Goal: Information Seeking & Learning: Learn about a topic

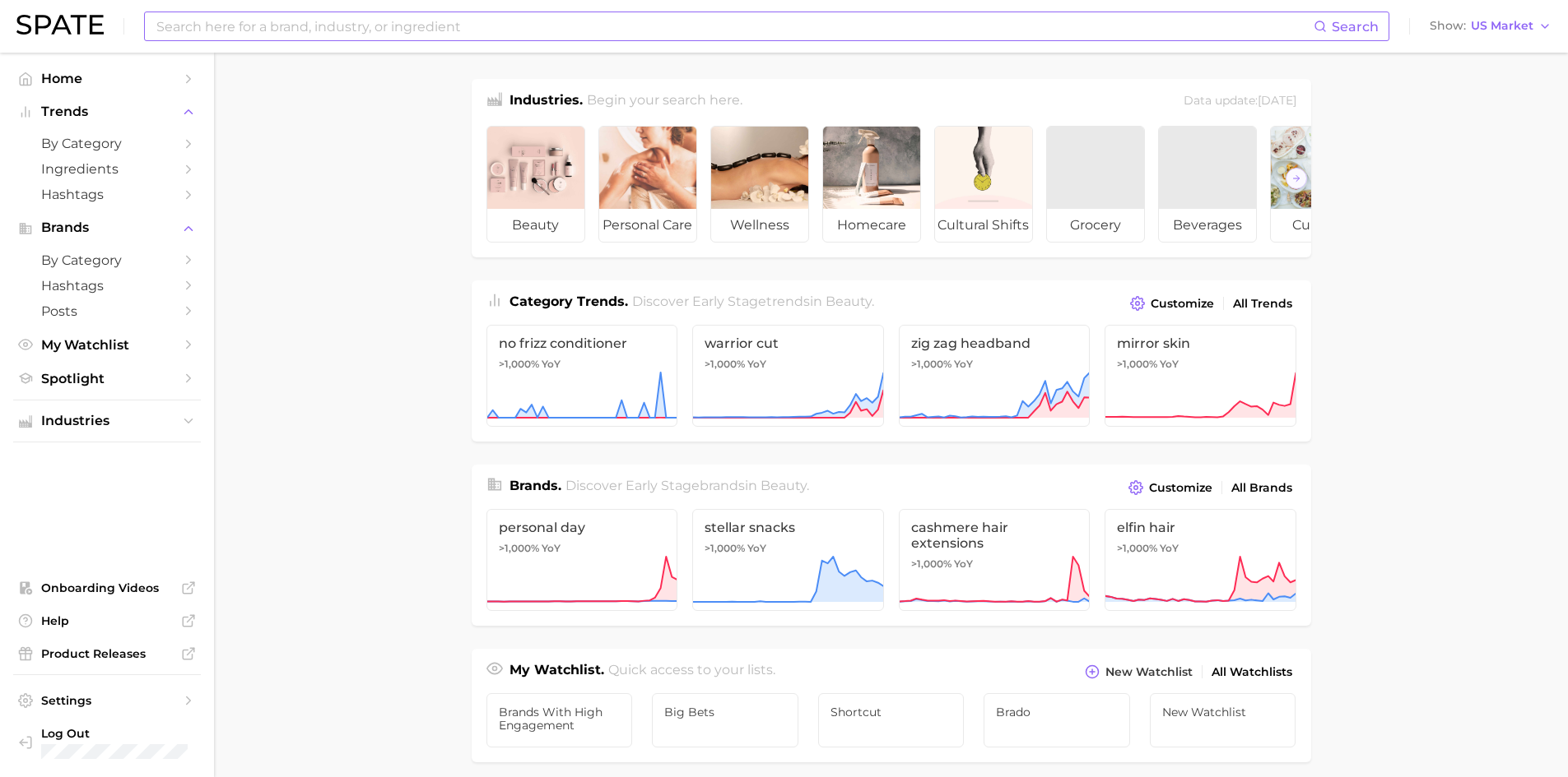
click at [301, 29] on input at bounding box center [734, 26] width 1158 height 28
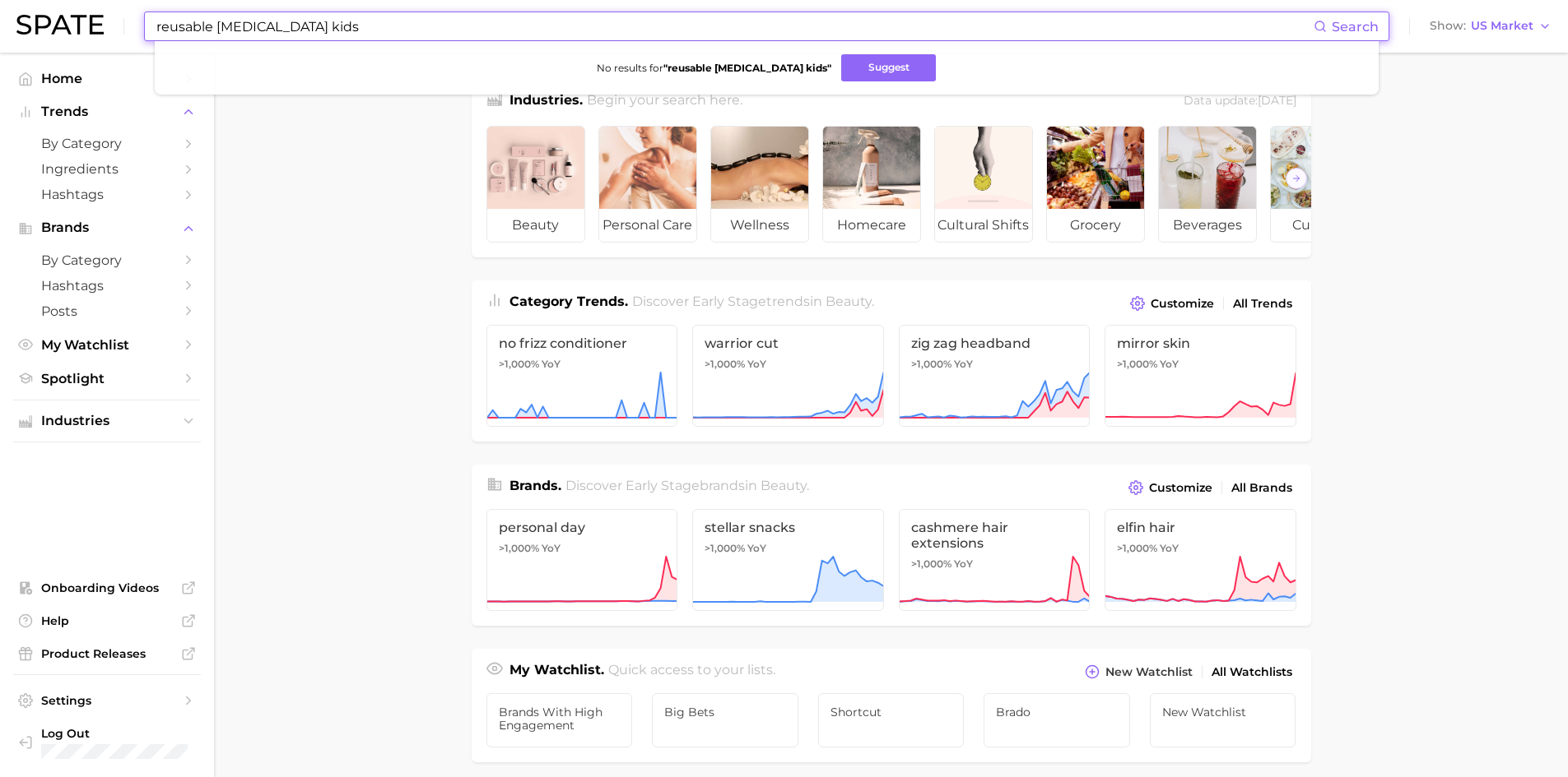
click at [191, 28] on input "reusable [MEDICAL_DATA] kids" at bounding box center [734, 26] width 1158 height 28
drag, startPoint x: 274, startPoint y: 27, endPoint x: 379, endPoint y: 24, distance: 105.0
click at [379, 24] on input "reusable [MEDICAL_DATA] kids" at bounding box center [734, 26] width 1158 height 28
click at [830, 71] on button "Suggest" at bounding box center [877, 67] width 94 height 27
drag, startPoint x: 214, startPoint y: 25, endPoint x: 62, endPoint y: 26, distance: 152.0
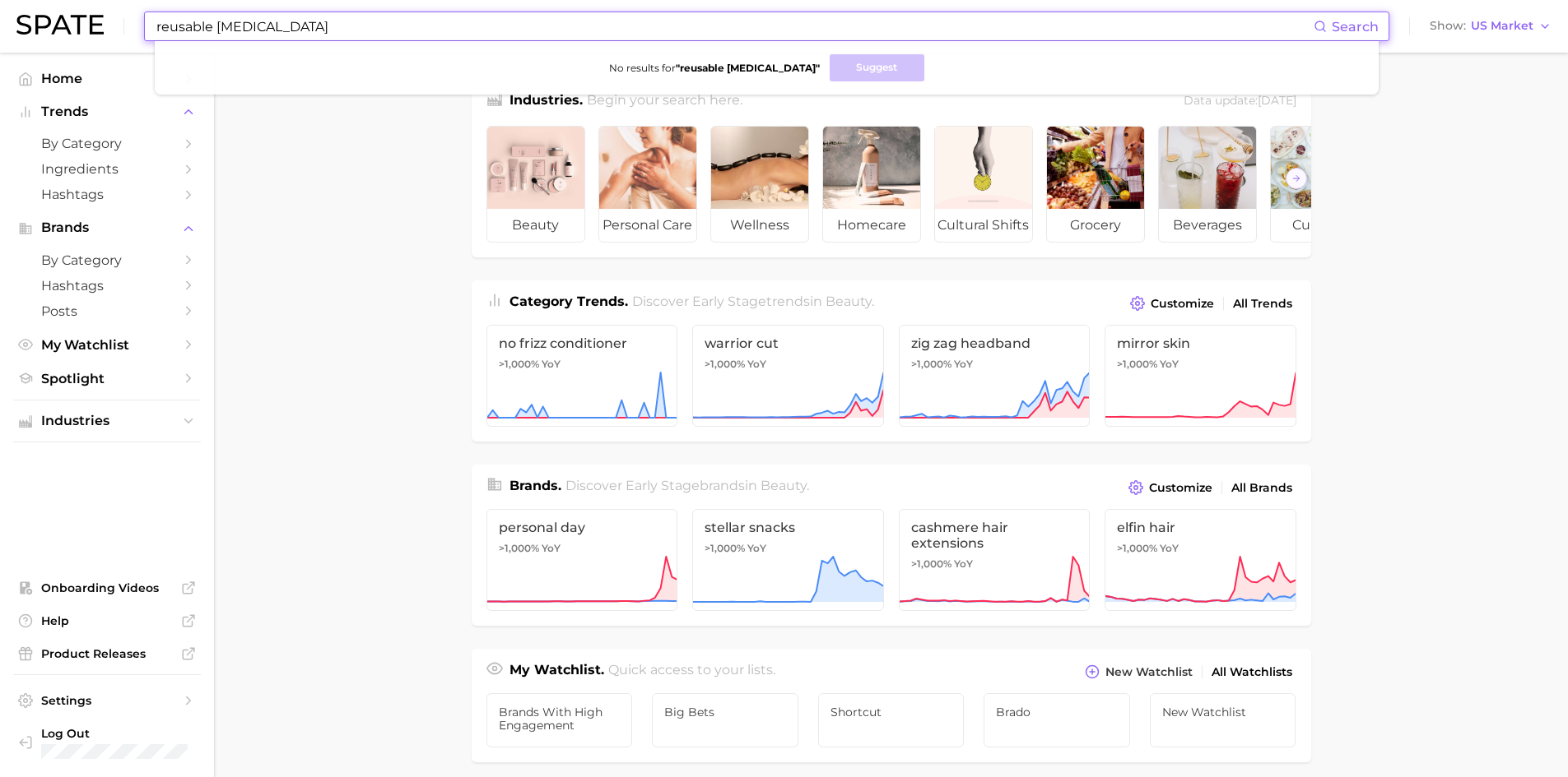
click at [62, 26] on div "reusable [MEDICAL_DATA] Search No results for " reusable [MEDICAL_DATA] " Sugge…" at bounding box center [784, 26] width 1535 height 52
type input "[MEDICAL_DATA]"
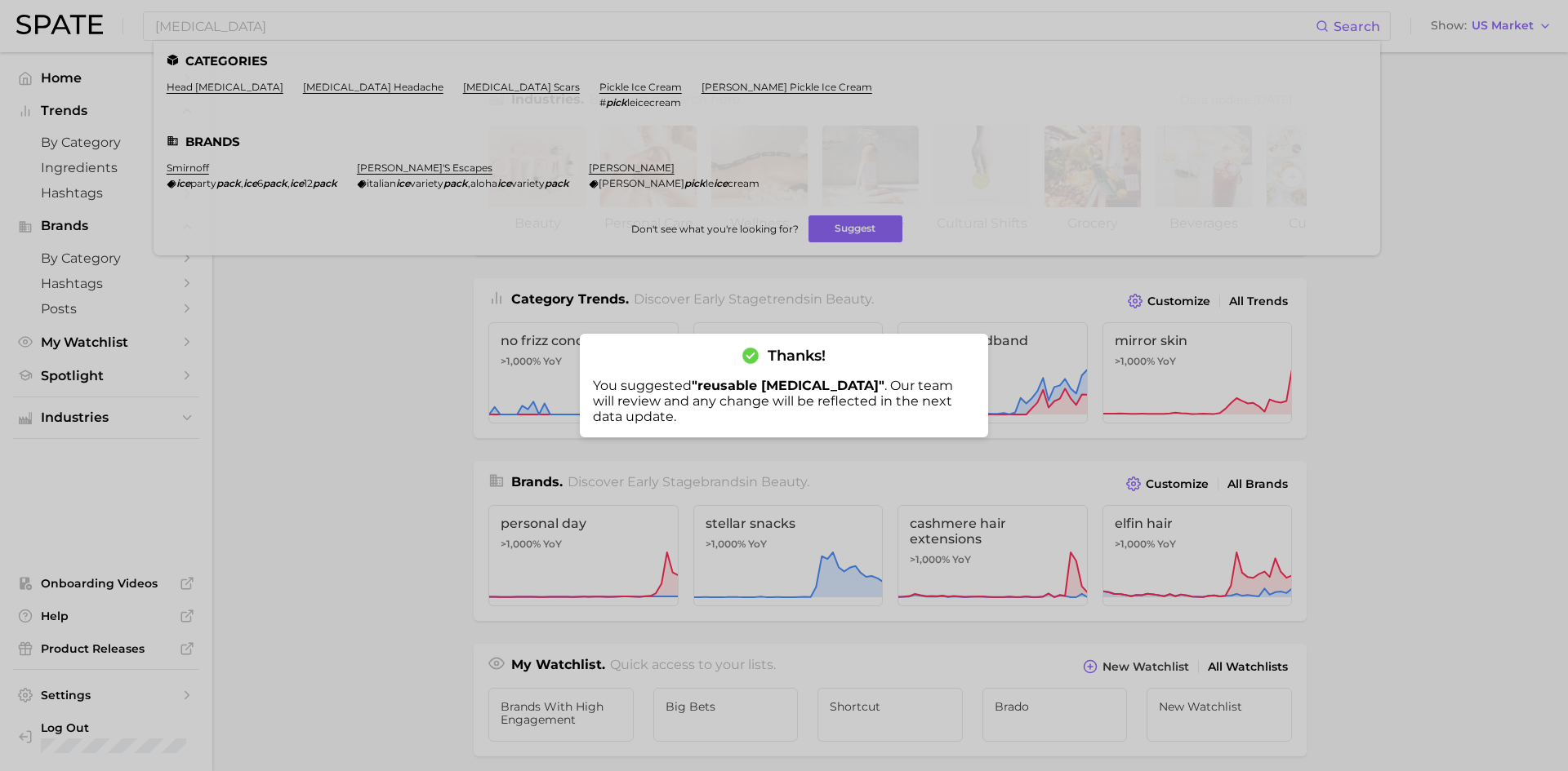
click at [202, 85] on div at bounding box center [784, 386] width 1568 height 771
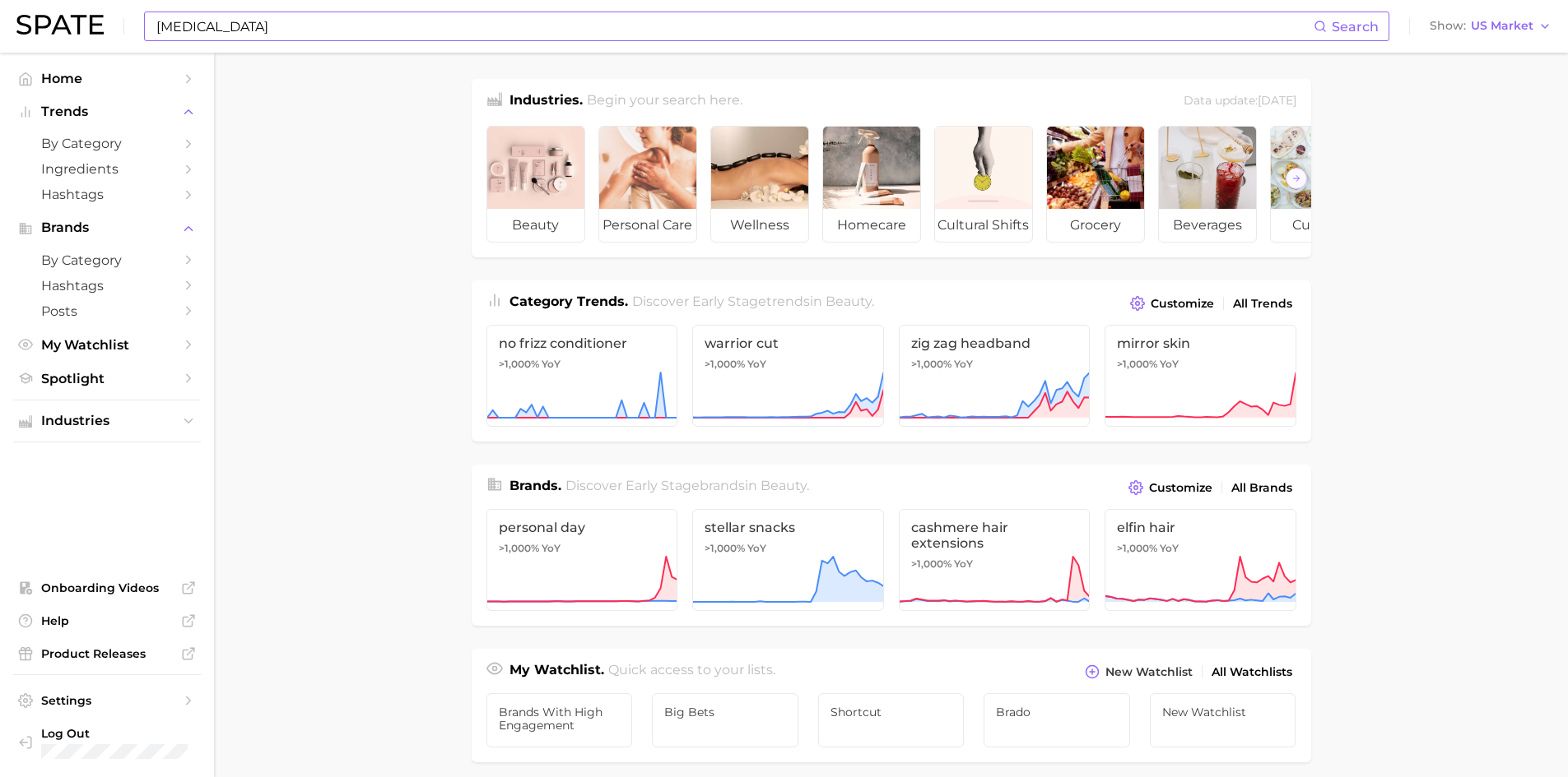
click at [288, 25] on input "[MEDICAL_DATA]" at bounding box center [734, 26] width 1158 height 28
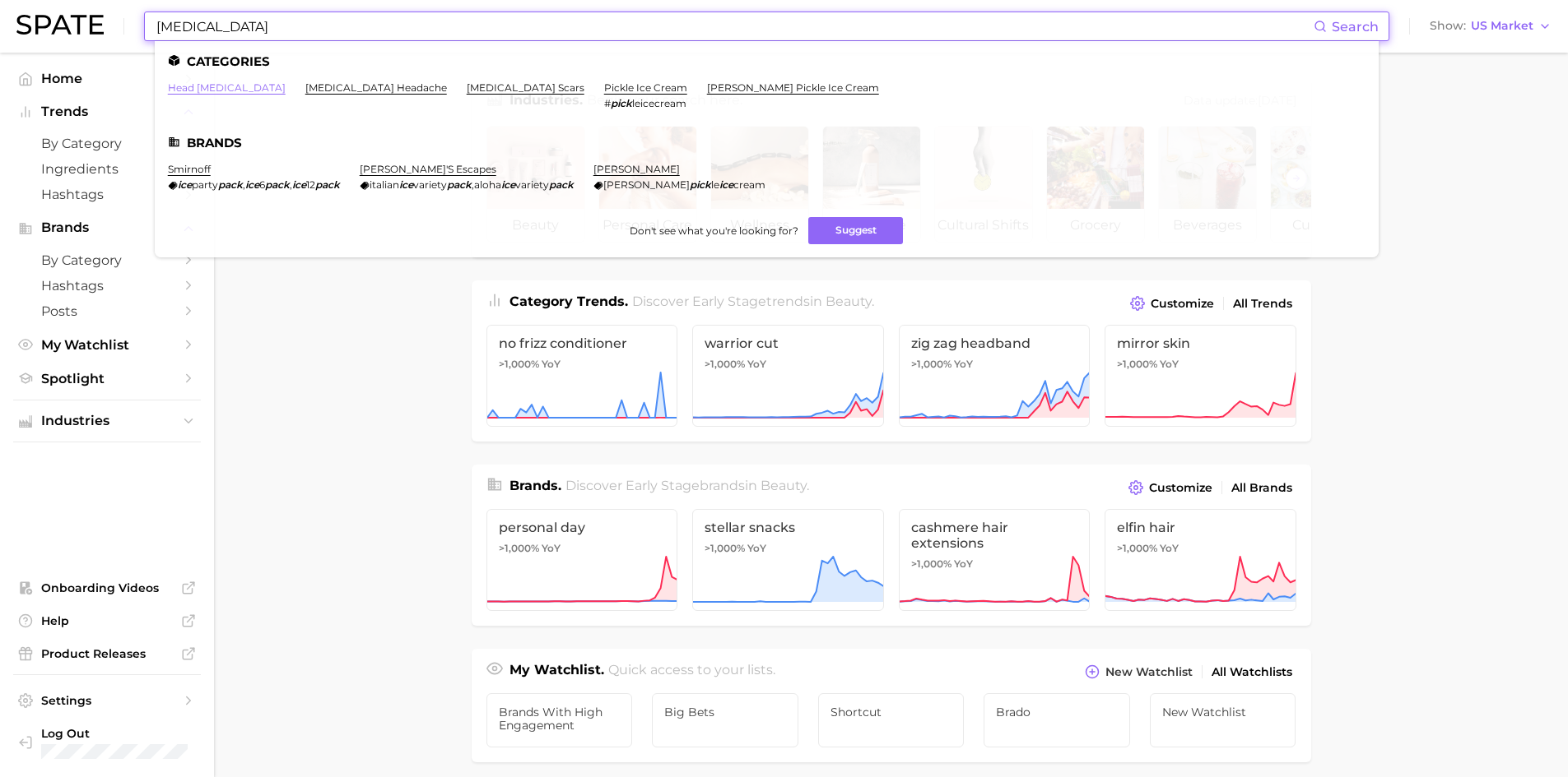
click at [196, 85] on link "head [MEDICAL_DATA]" at bounding box center [227, 88] width 118 height 13
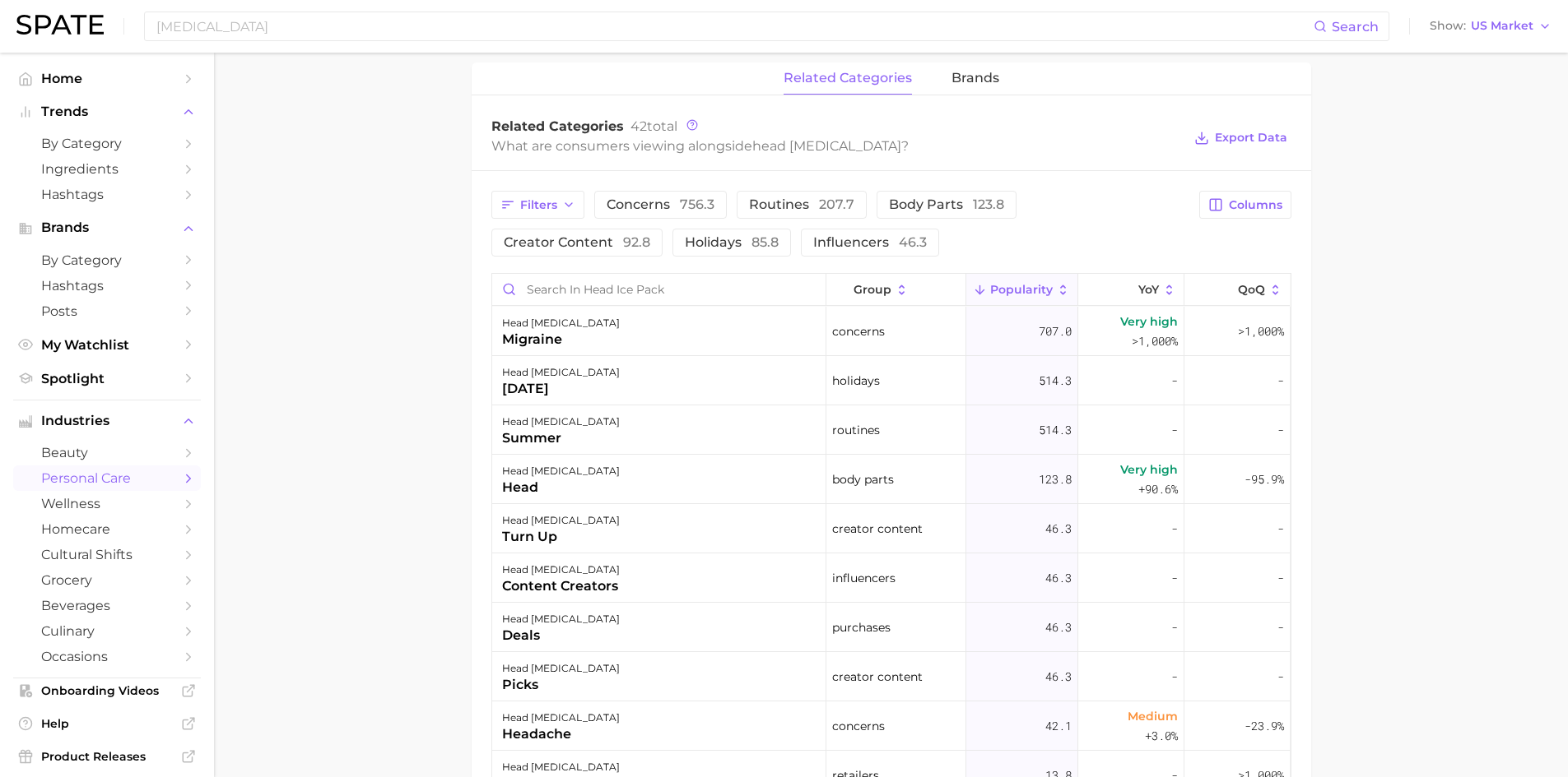
scroll to position [718, 0]
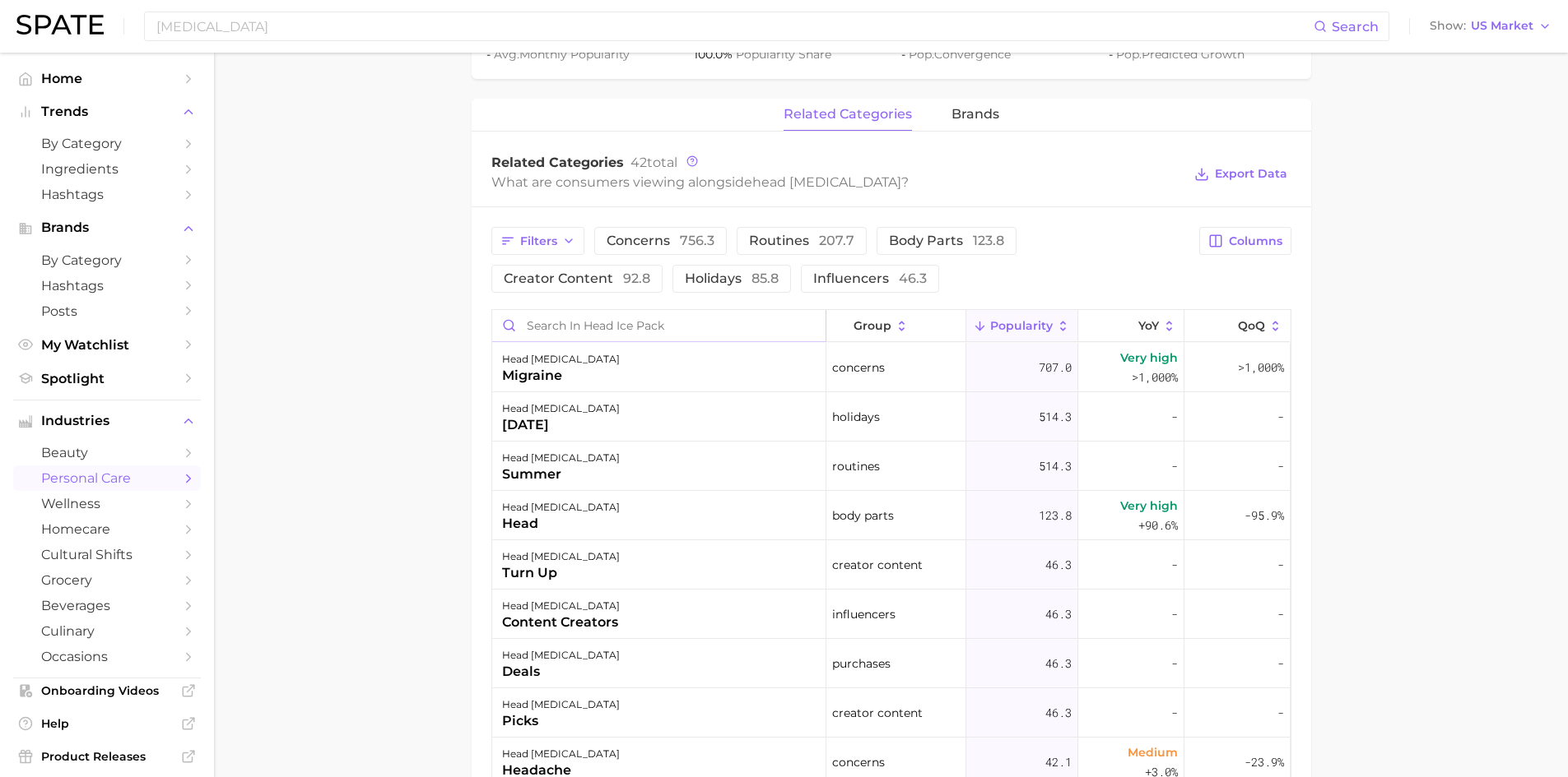
click at [626, 327] on input "Search in head ice pack" at bounding box center [658, 325] width 333 height 31
type input "fever"
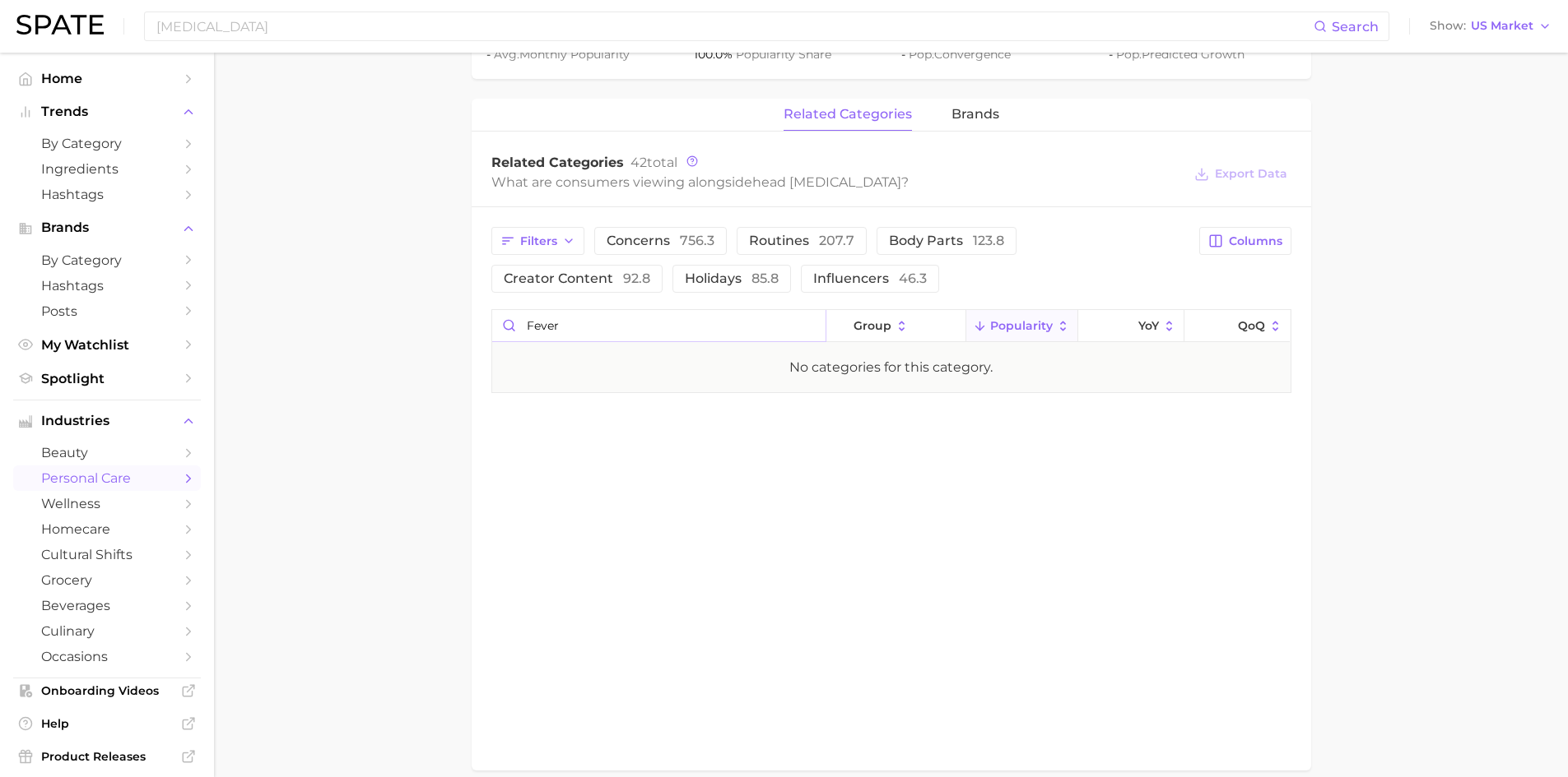
click at [808, 325] on input "fever" at bounding box center [658, 325] width 333 height 31
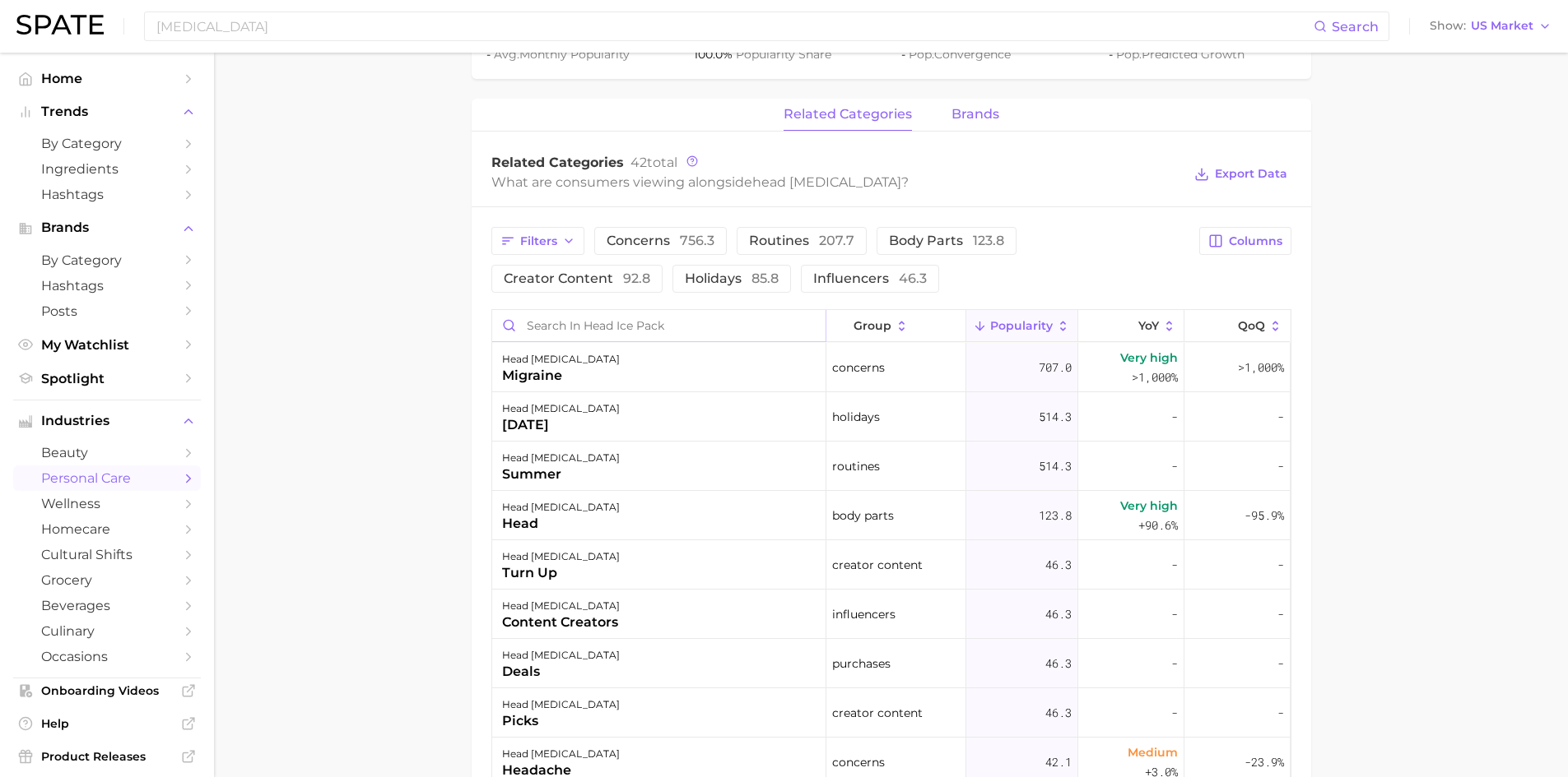
click at [975, 114] on span "brands" at bounding box center [975, 115] width 48 height 15
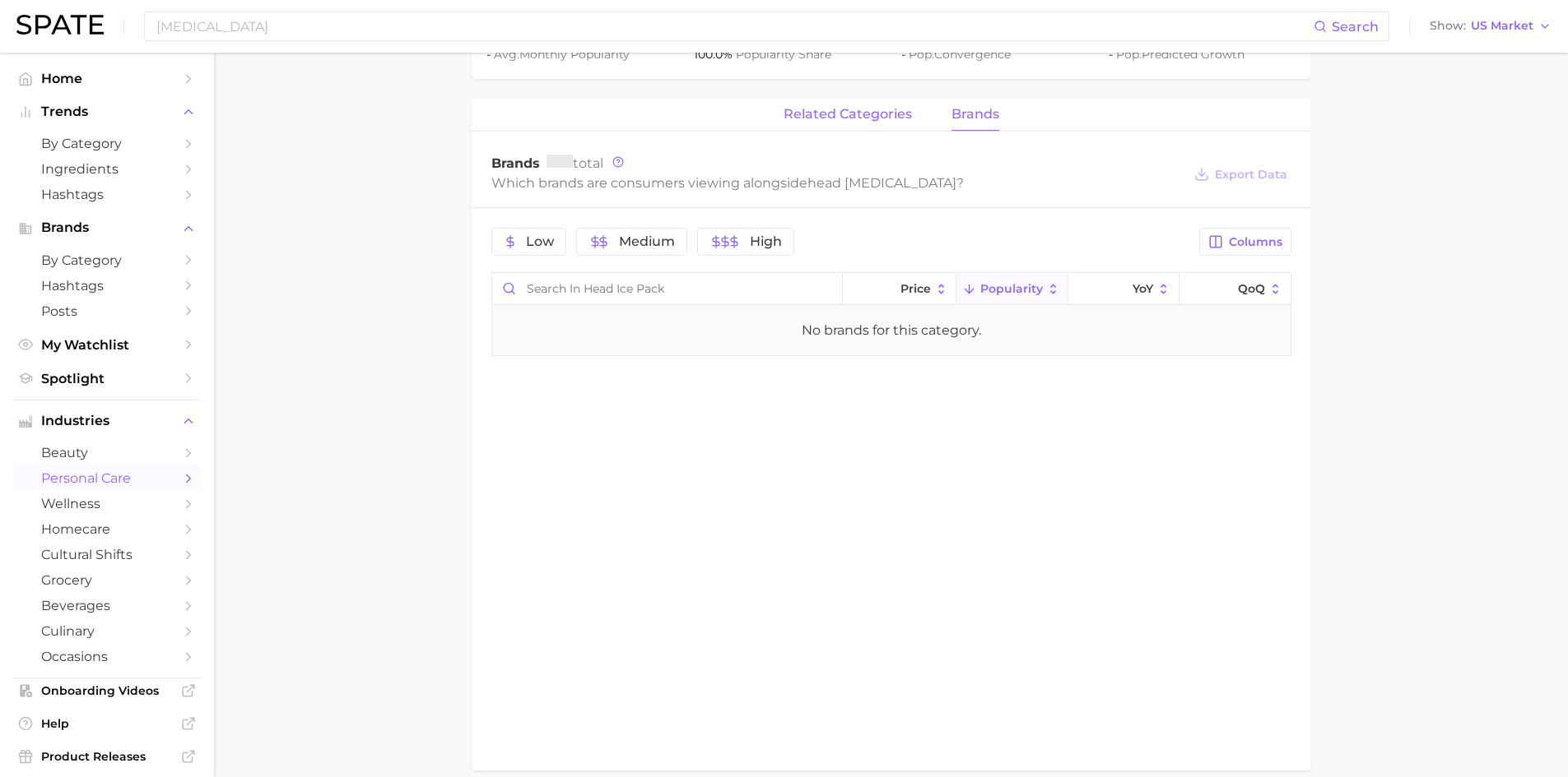
click at [829, 117] on span "related categories" at bounding box center [847, 115] width 128 height 15
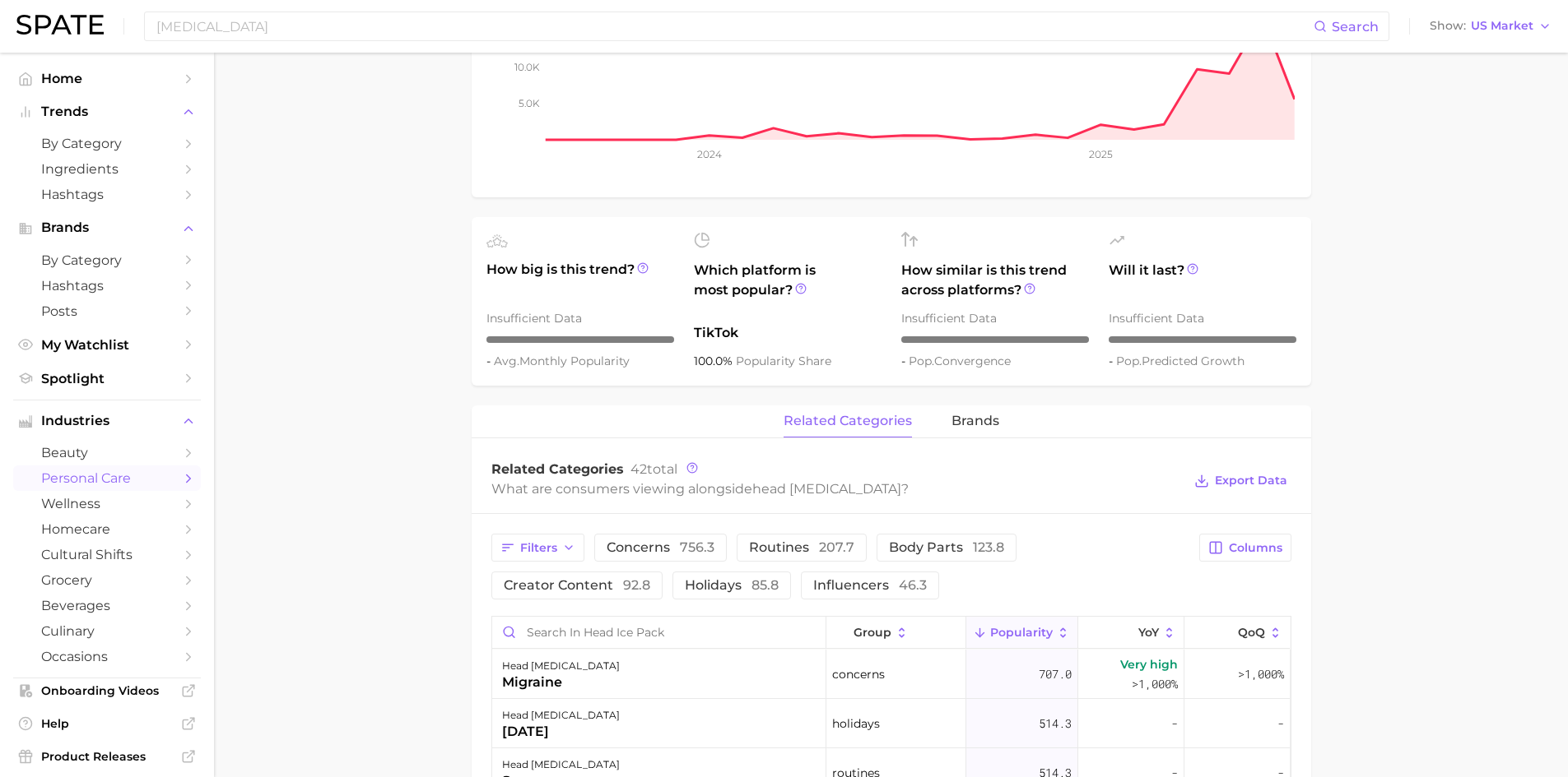
scroll to position [685, 0]
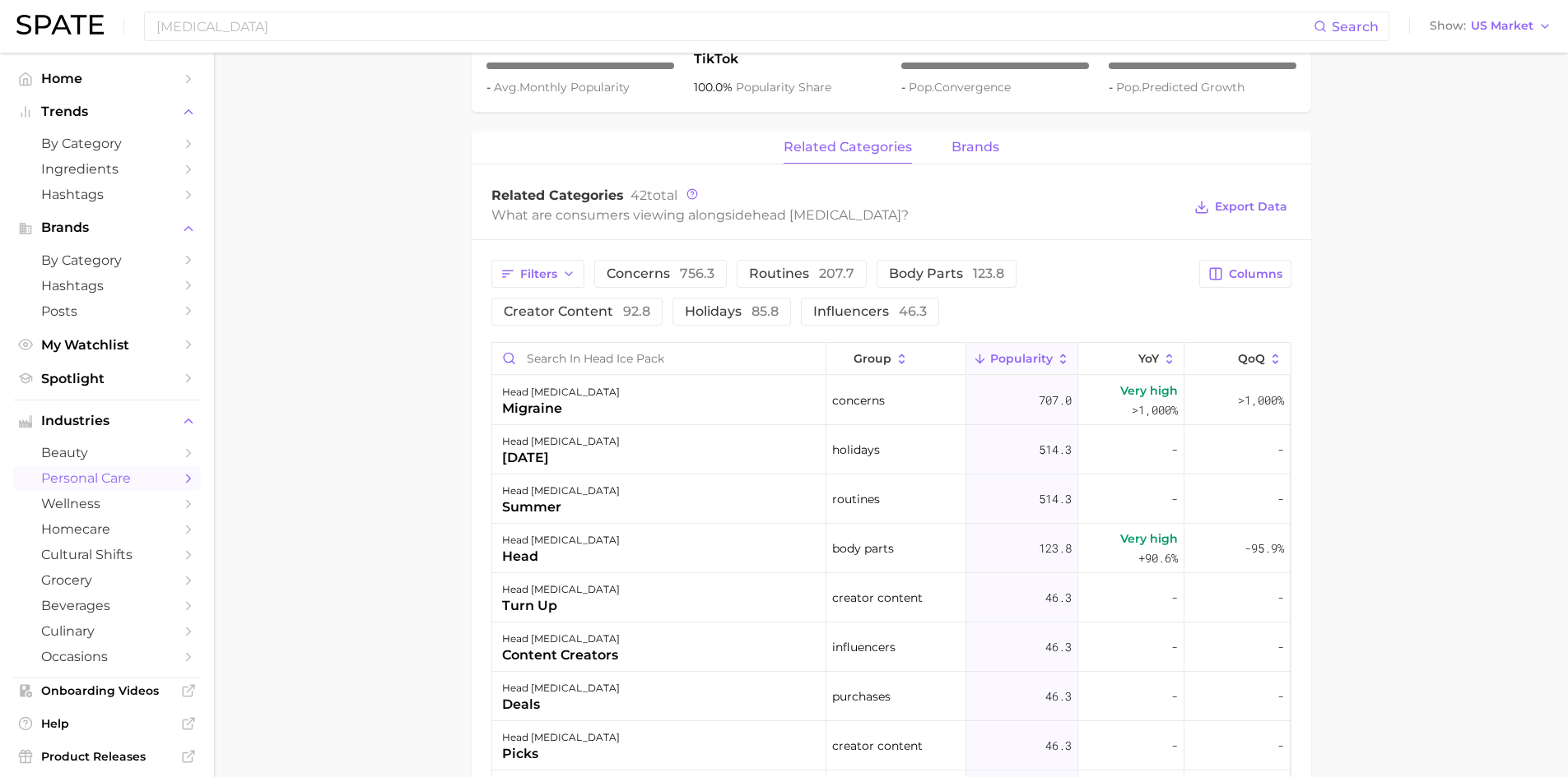
click at [984, 142] on span "brands" at bounding box center [975, 147] width 48 height 15
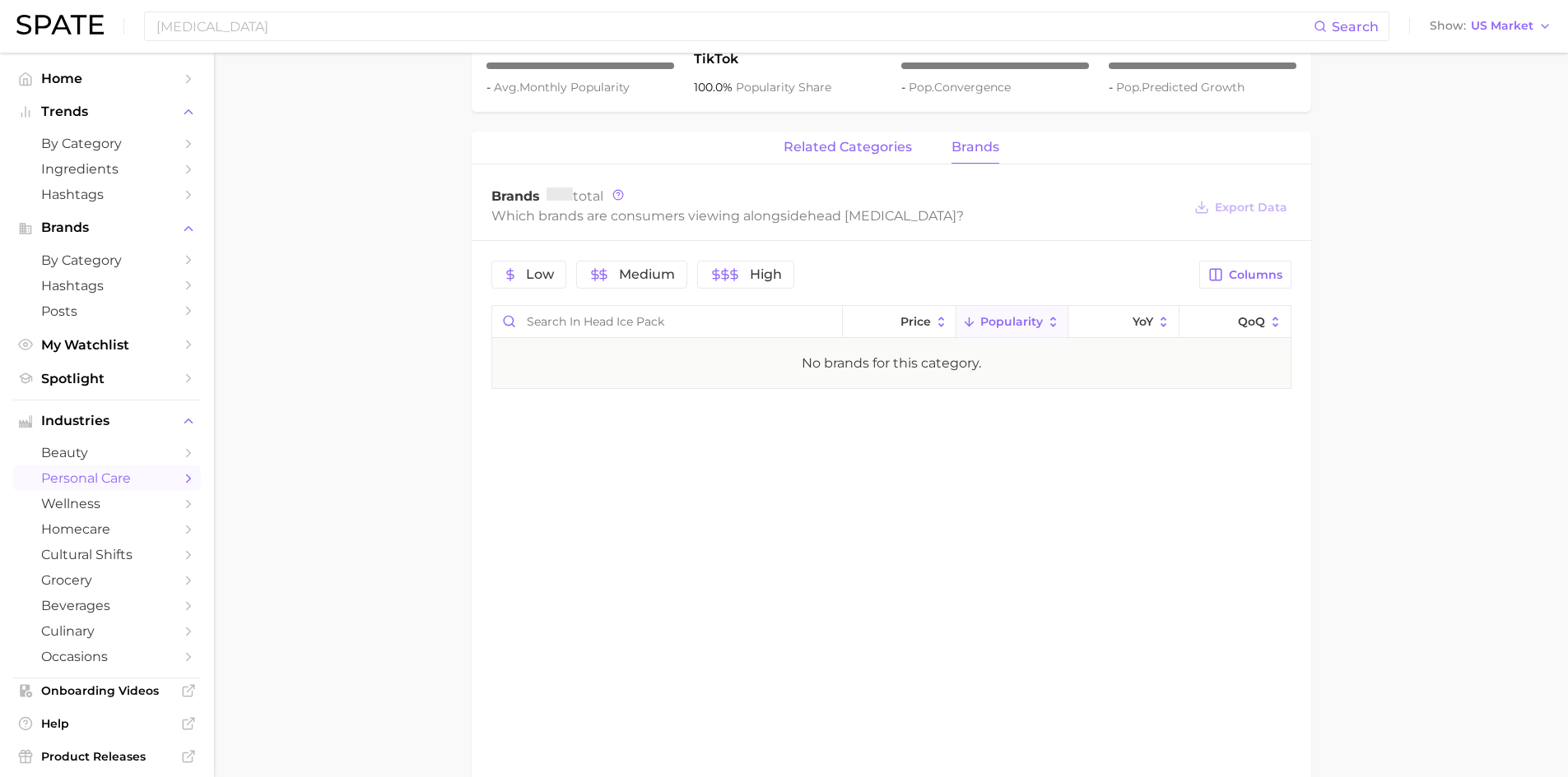
click at [812, 143] on span "related categories" at bounding box center [847, 147] width 128 height 15
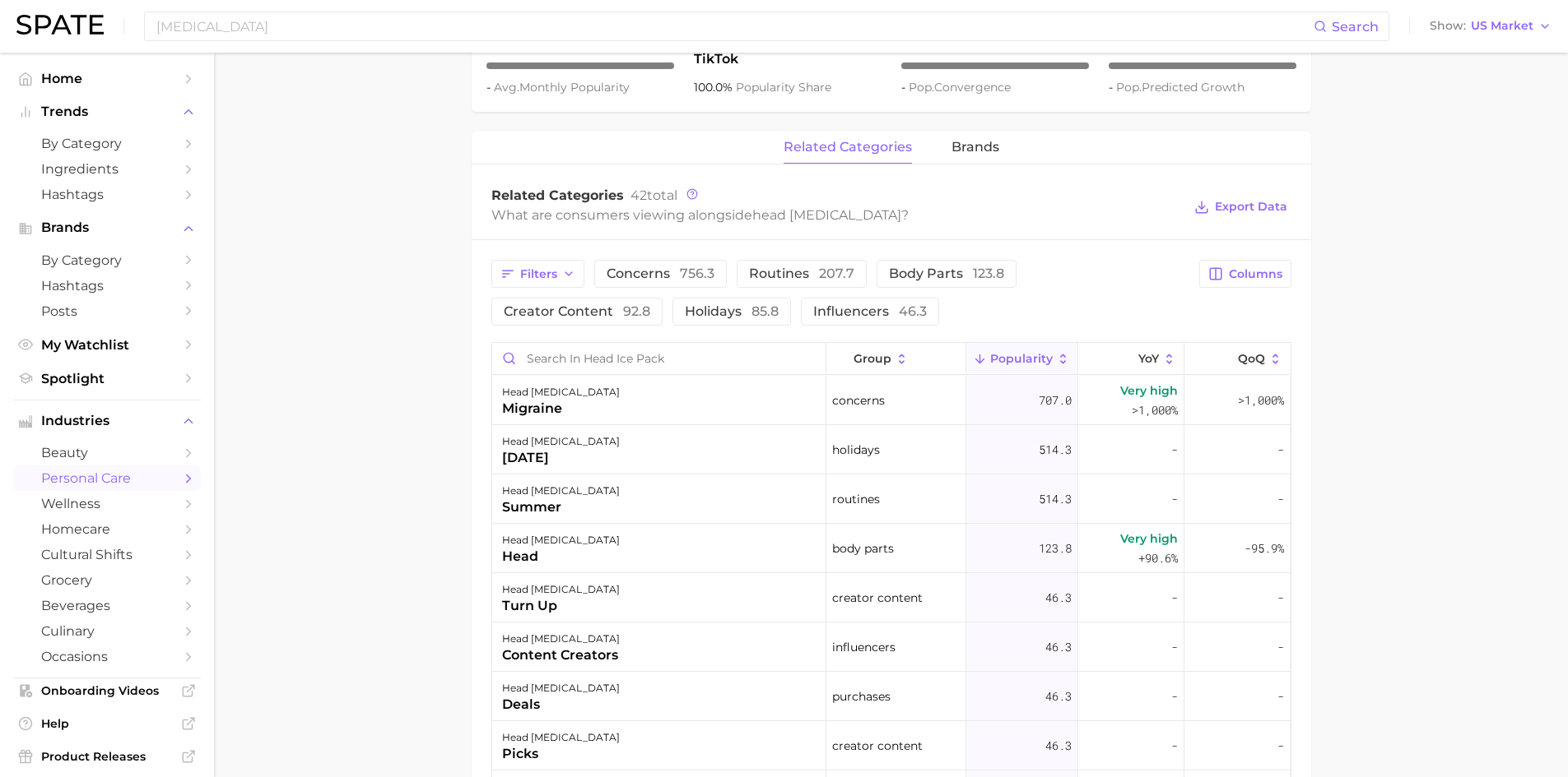
scroll to position [0, 0]
